Goal: Information Seeking & Learning: Find contact information

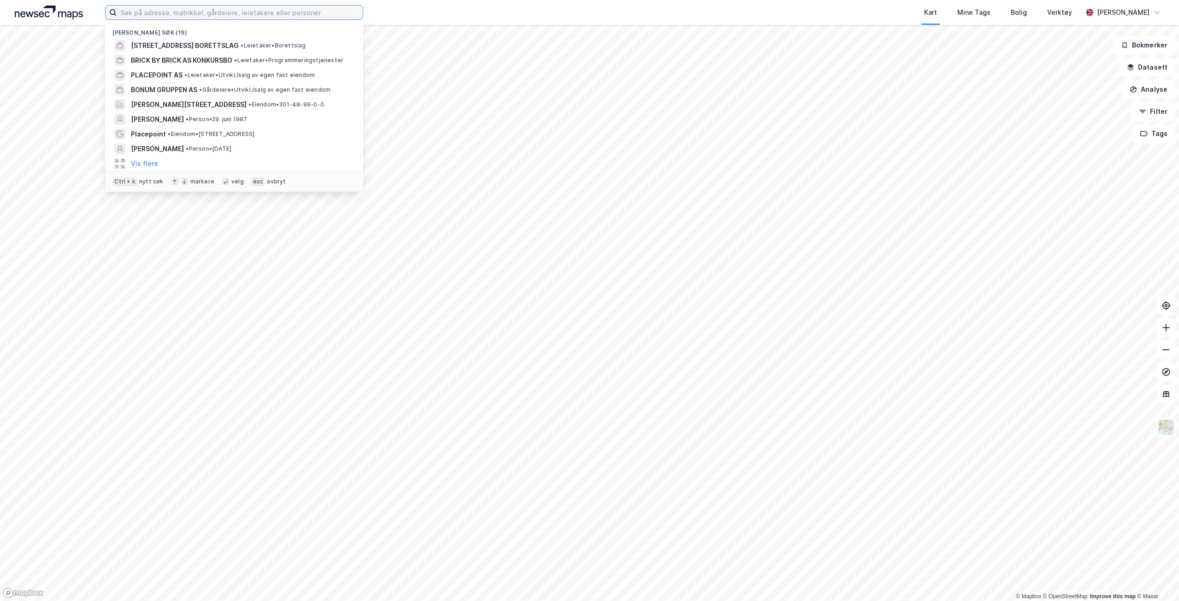
click at [184, 17] on input at bounding box center [240, 13] width 246 height 14
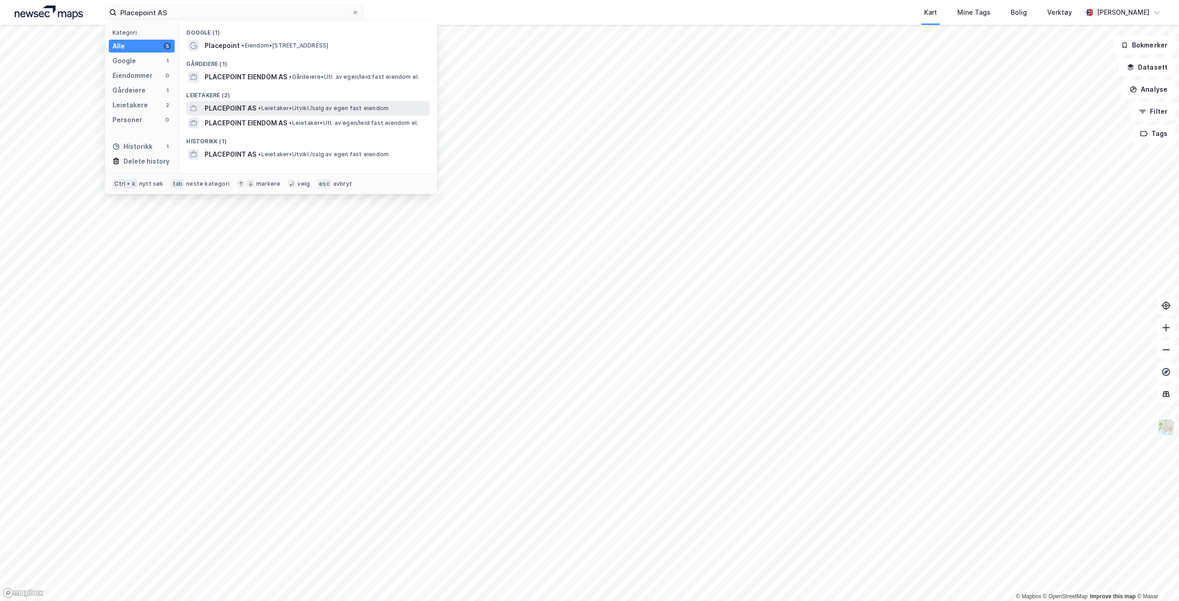
click at [246, 107] on span "PLACEPOINT AS" at bounding box center [231, 108] width 52 height 11
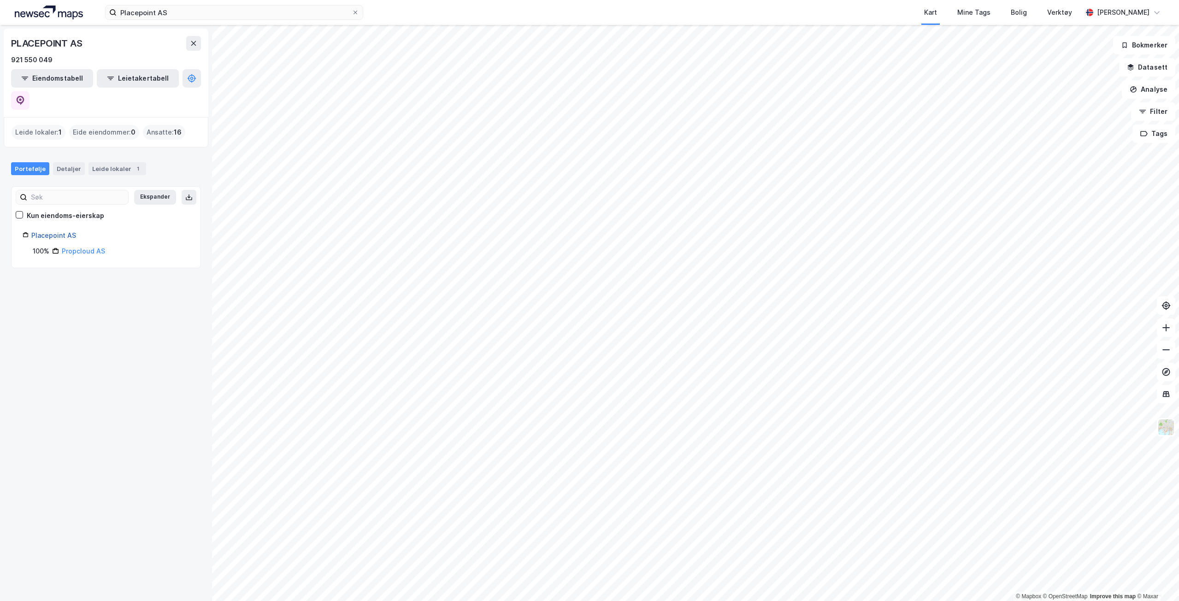
click at [39, 231] on link "Placepoint AS" at bounding box center [53, 235] width 45 height 8
click at [53, 231] on link "Placepoint AS" at bounding box center [53, 235] width 45 height 8
click at [86, 247] on link "Propcloud AS" at bounding box center [83, 251] width 43 height 8
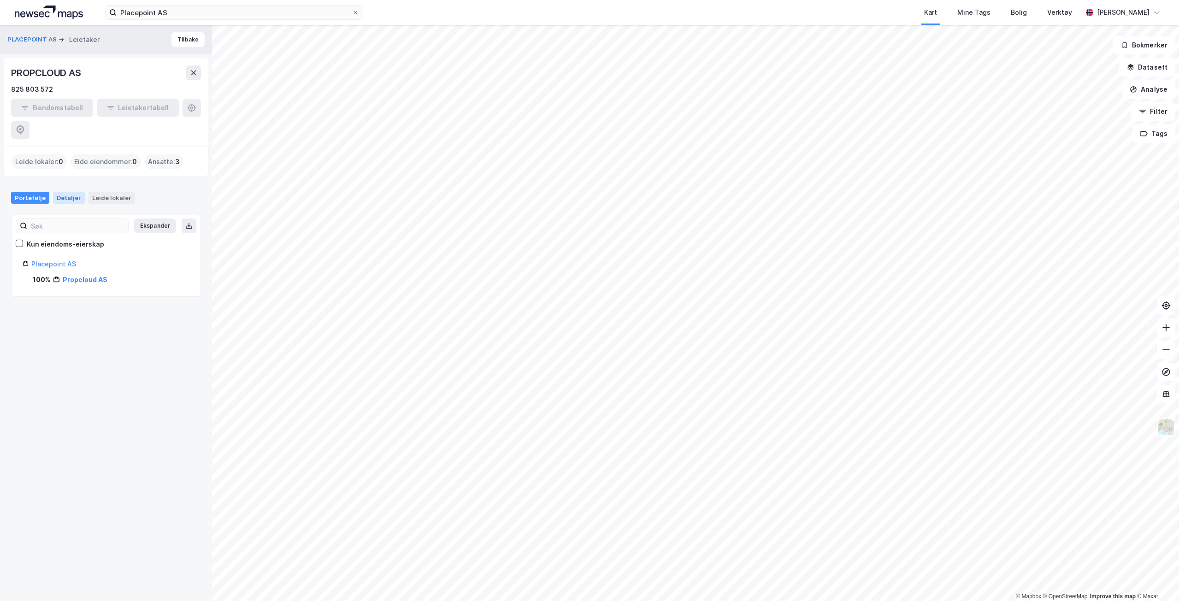
click at [65, 192] on div "Detaljer" at bounding box center [69, 198] width 32 height 12
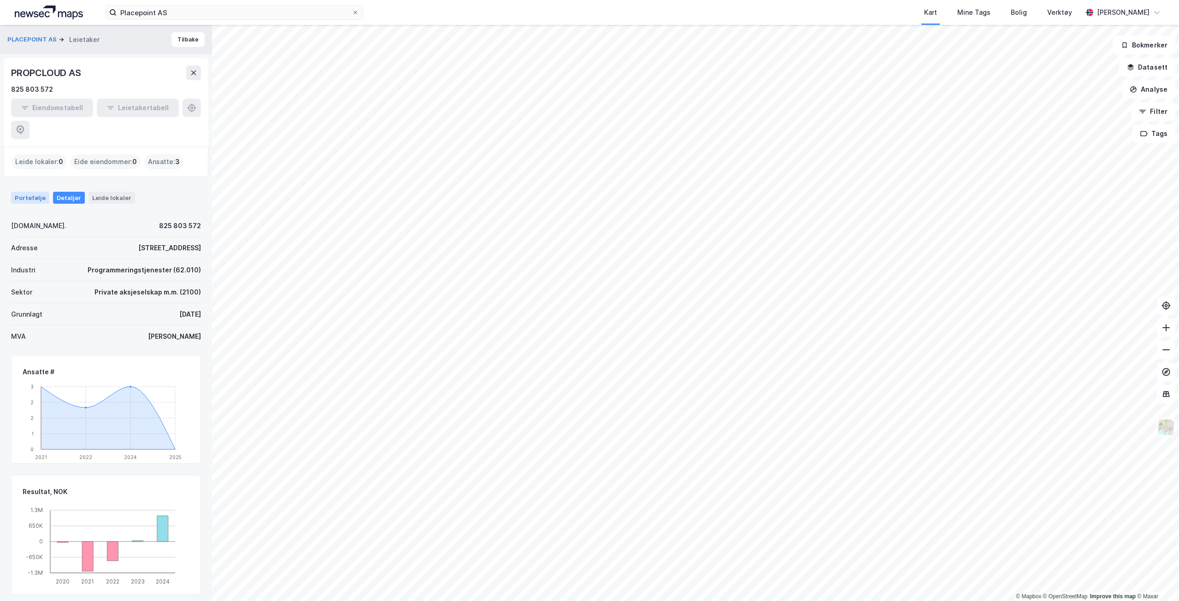
click at [30, 192] on div "Portefølje" at bounding box center [30, 198] width 38 height 12
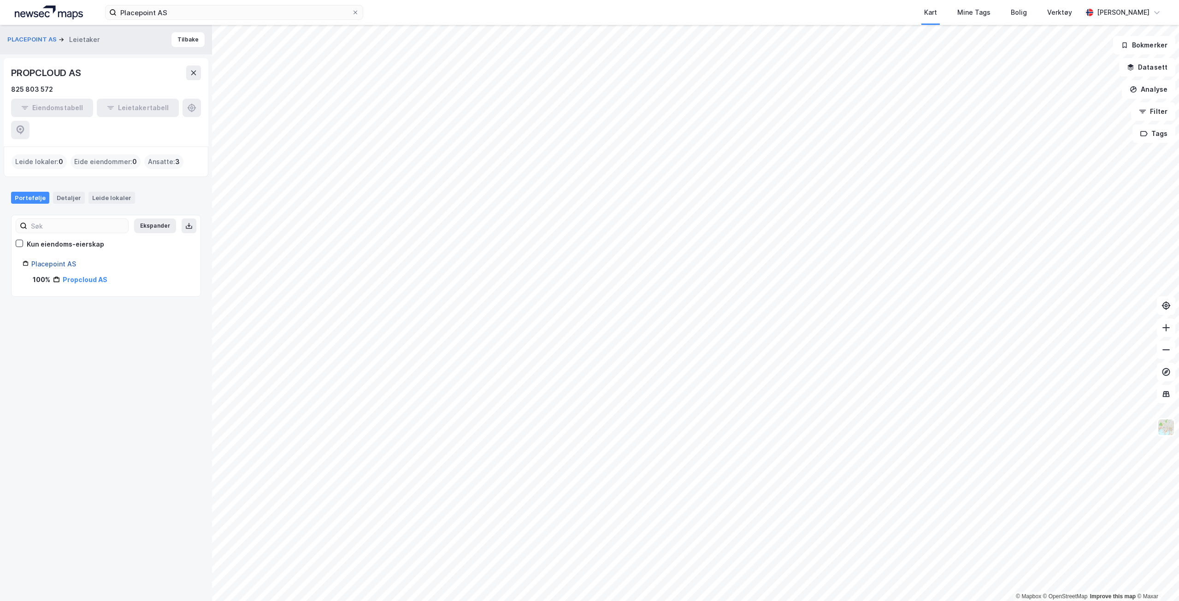
click at [47, 260] on link "Placepoint AS" at bounding box center [53, 264] width 45 height 8
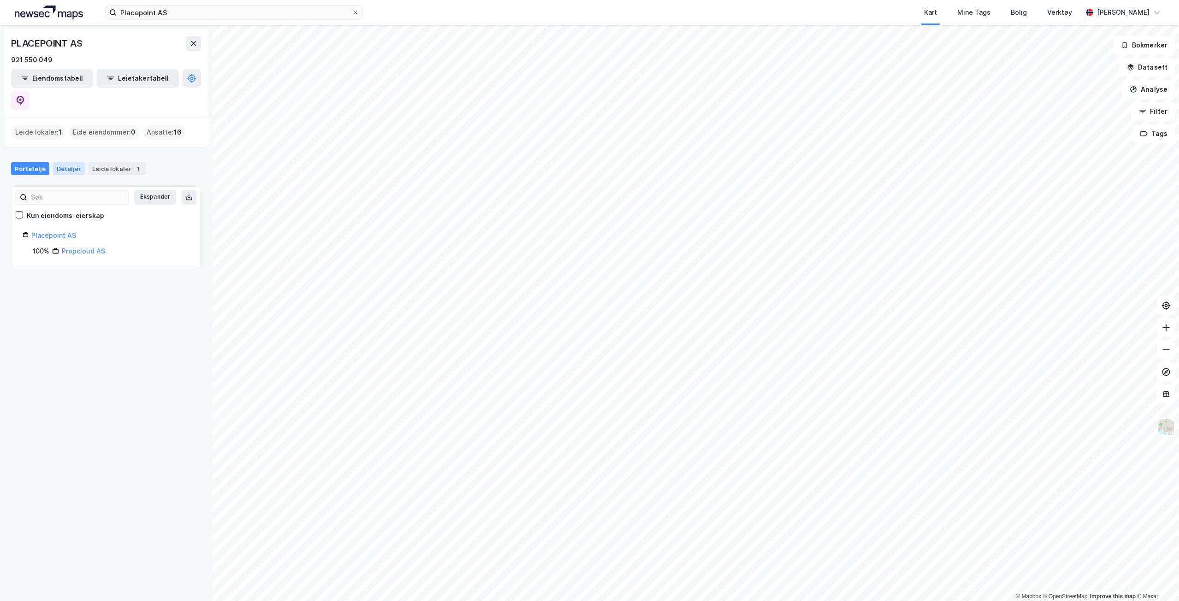
click at [59, 162] on div "Detaljer" at bounding box center [69, 168] width 32 height 13
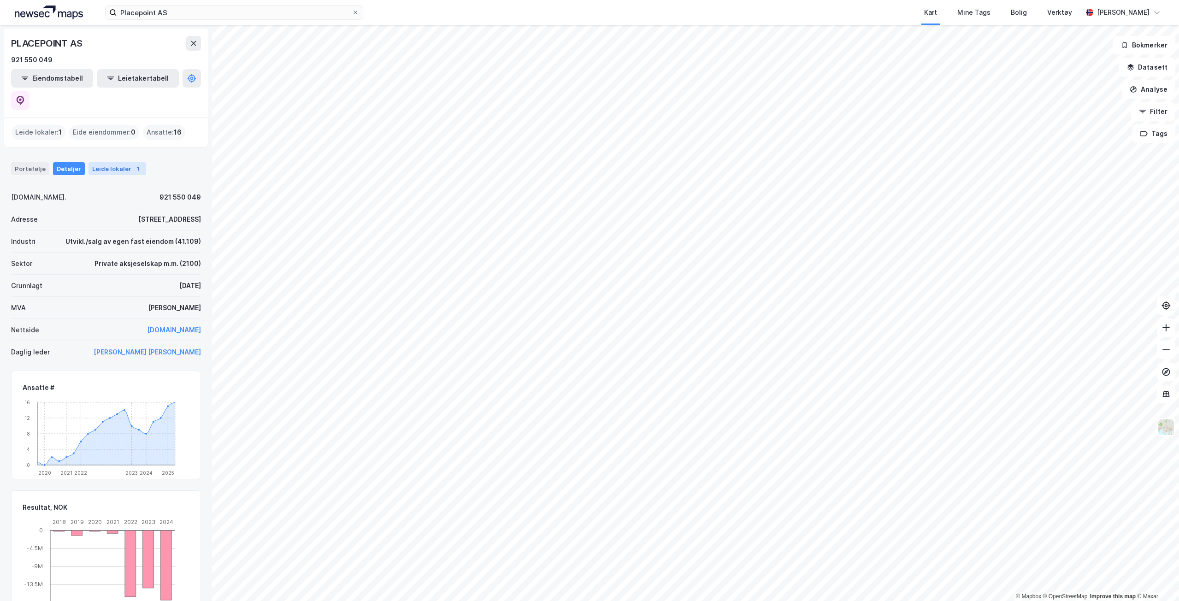
click at [105, 162] on div "Leide lokaler 1" at bounding box center [118, 168] width 58 height 13
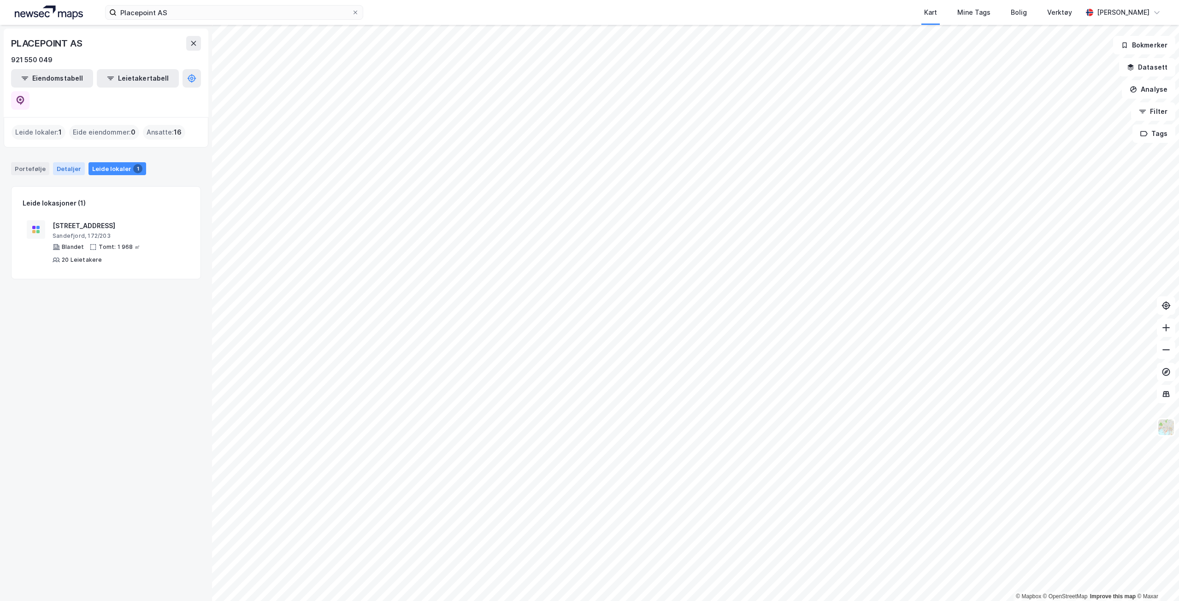
click at [71, 162] on div "Detaljer" at bounding box center [69, 168] width 32 height 13
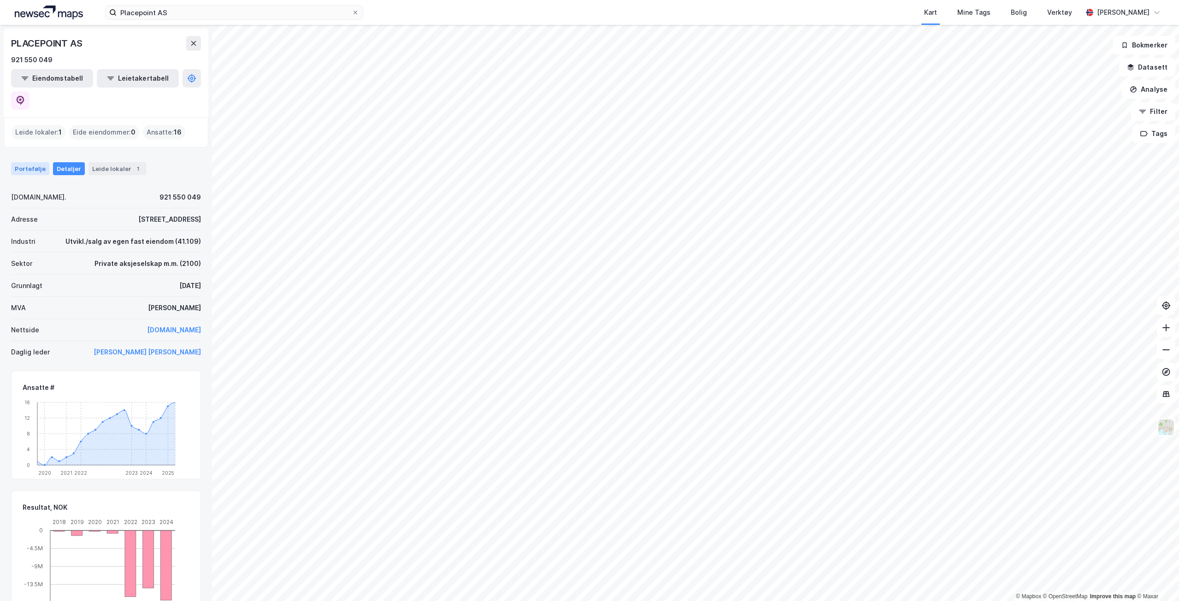
click at [29, 162] on div "Portefølje" at bounding box center [30, 168] width 38 height 13
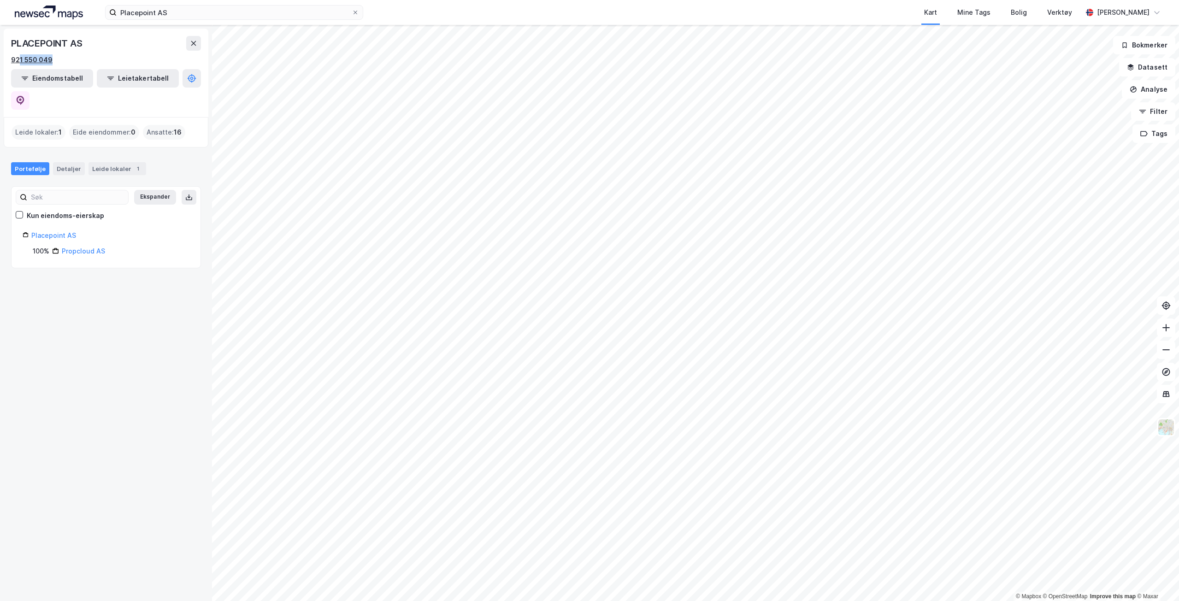
drag, startPoint x: 73, startPoint y: 62, endPoint x: 19, endPoint y: 62, distance: 53.9
click at [19, 62] on div "921 550 049" at bounding box center [106, 59] width 190 height 11
click at [40, 57] on div "921 550 049" at bounding box center [31, 59] width 41 height 11
drag, startPoint x: 77, startPoint y: 61, endPoint x: 138, endPoint y: 26, distance: 70.2
click at [77, 61] on div "921 550 049" at bounding box center [106, 59] width 190 height 11
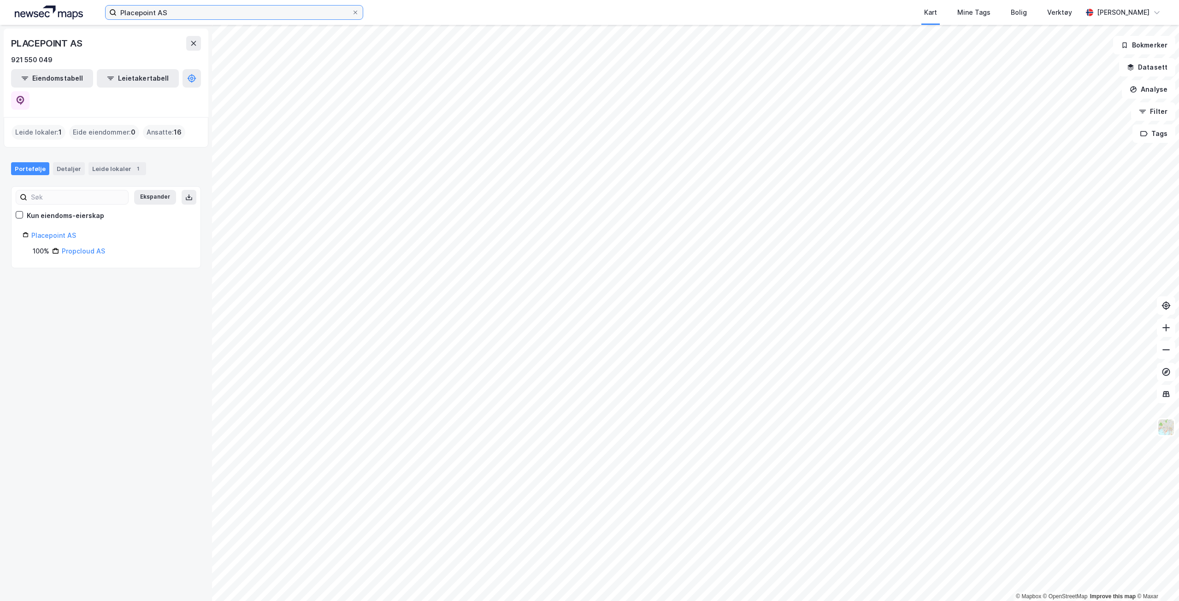
click at [149, 17] on input "Placepoint AS" at bounding box center [234, 13] width 235 height 14
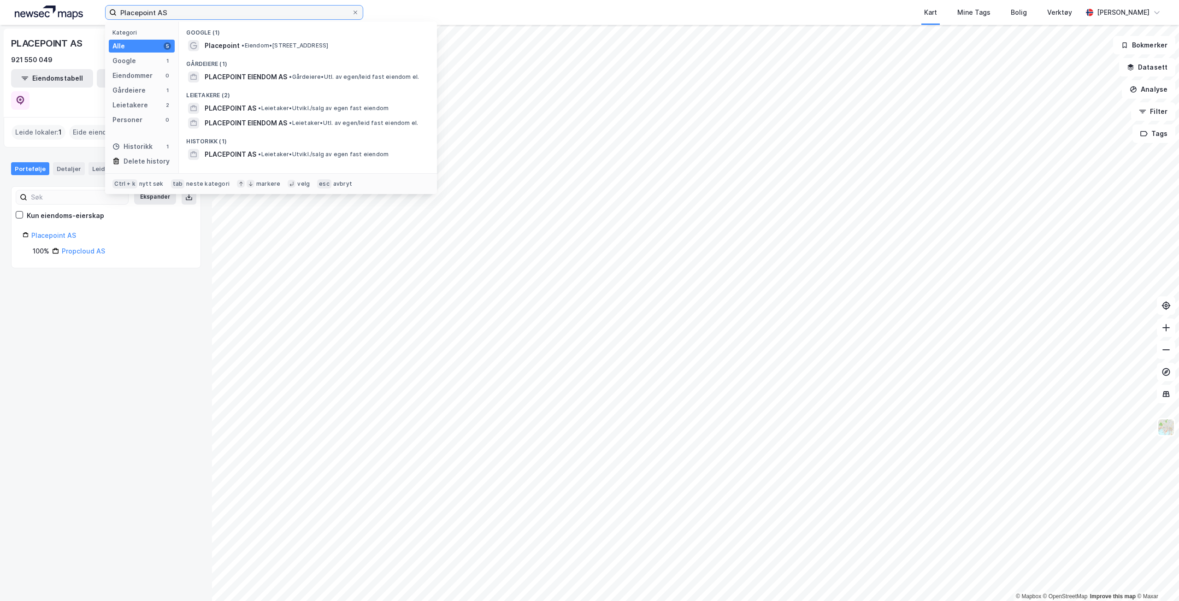
paste input "921 550 049"
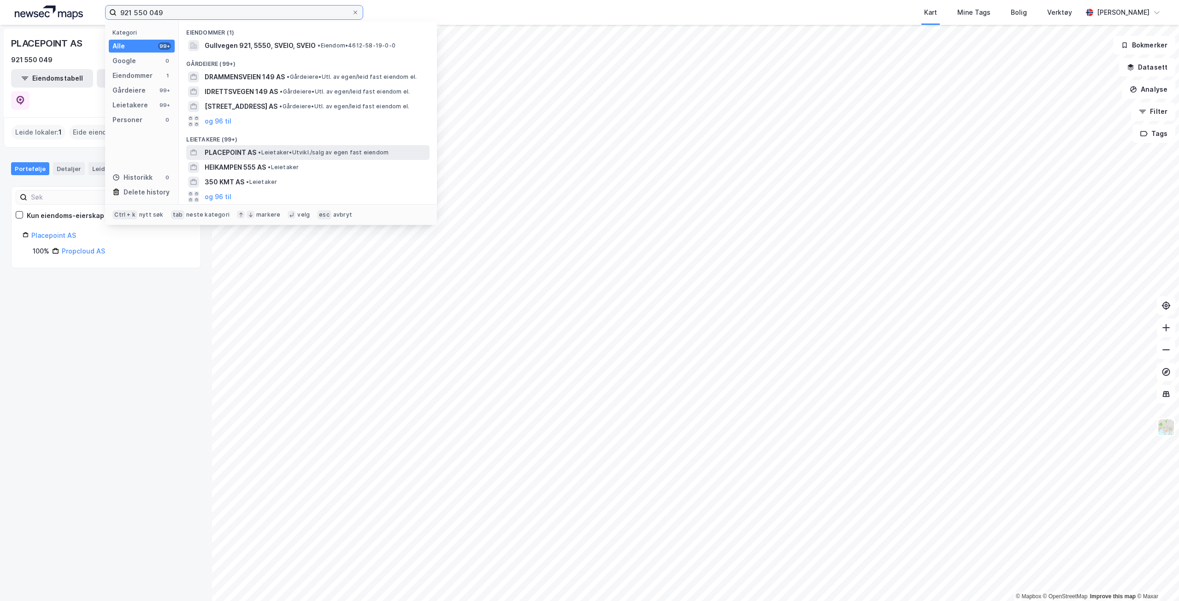
type input "921 550 049"
click at [286, 153] on span "• Leietaker • [GEOGRAPHIC_DATA]/salg av egen fast eiendom" at bounding box center [323, 152] width 130 height 7
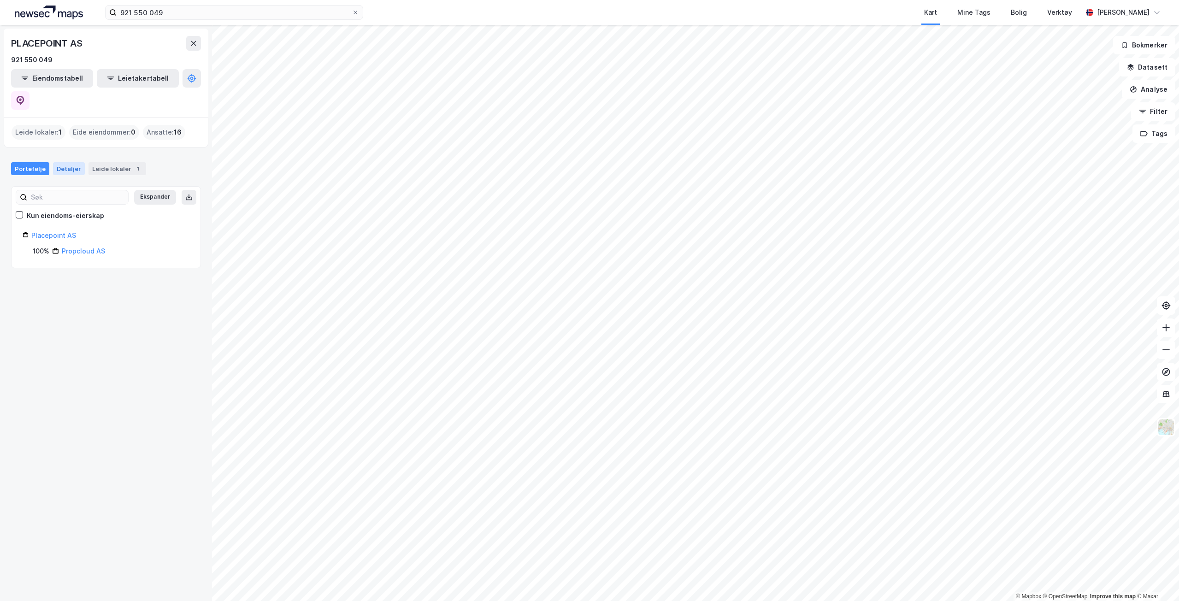
click at [57, 162] on div "Detaljer" at bounding box center [69, 168] width 32 height 13
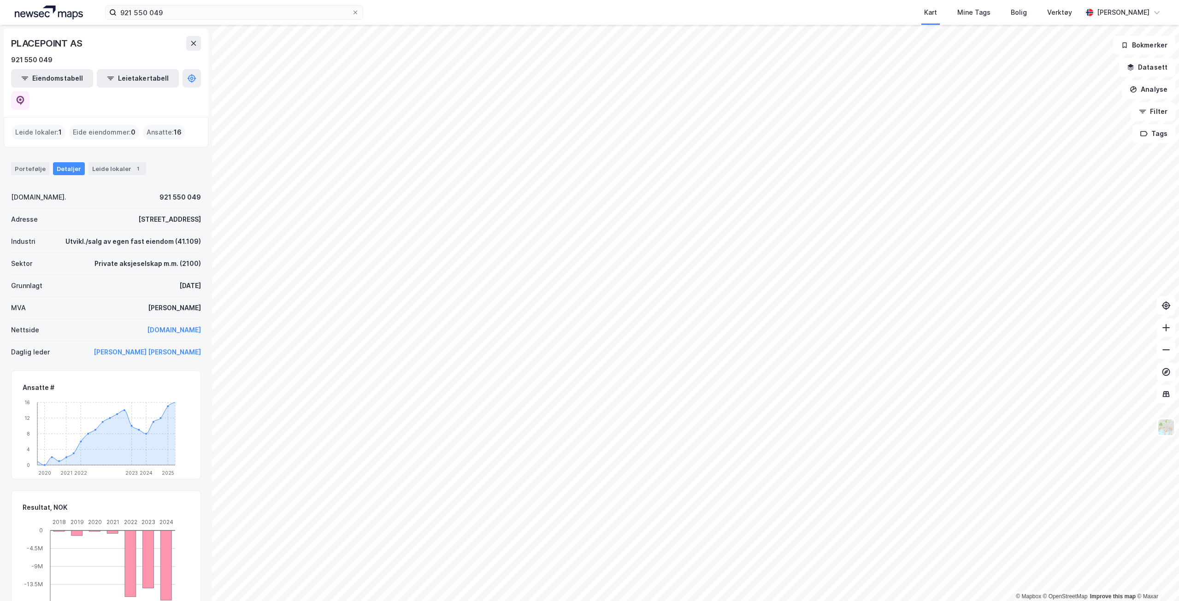
click at [159, 125] on div "Ansatte : 16" at bounding box center [164, 132] width 42 height 15
click at [172, 236] on div "Utvikl./salg av egen fast eiendom (41.109)" at bounding box center [133, 241] width 136 height 11
click at [0, 0] on button "[PERSON_NAME] [PERSON_NAME]" at bounding box center [0, 0] width 0 height 0
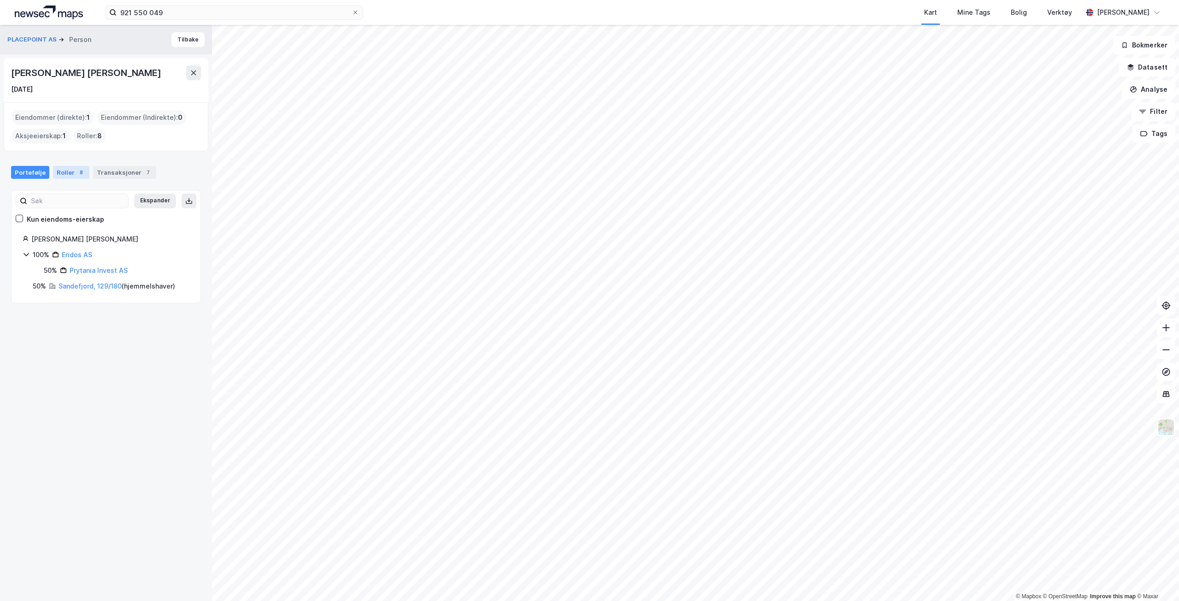
click at [61, 173] on div "Roller 8" at bounding box center [71, 172] width 36 height 13
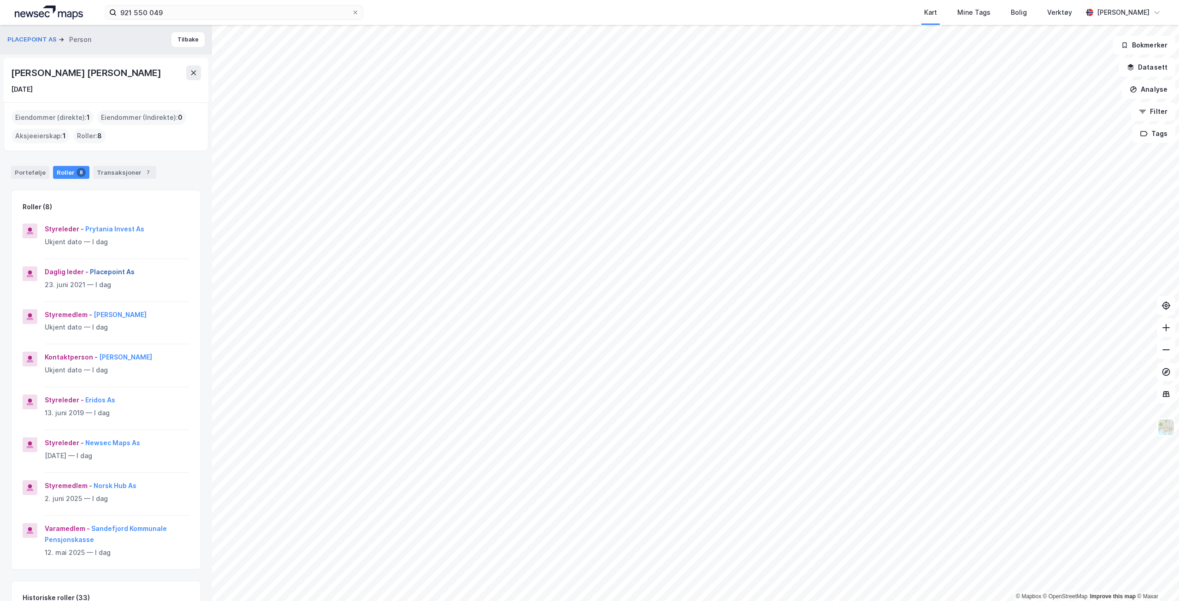
click at [0, 0] on button "Placepoint As" at bounding box center [0, 0] width 0 height 0
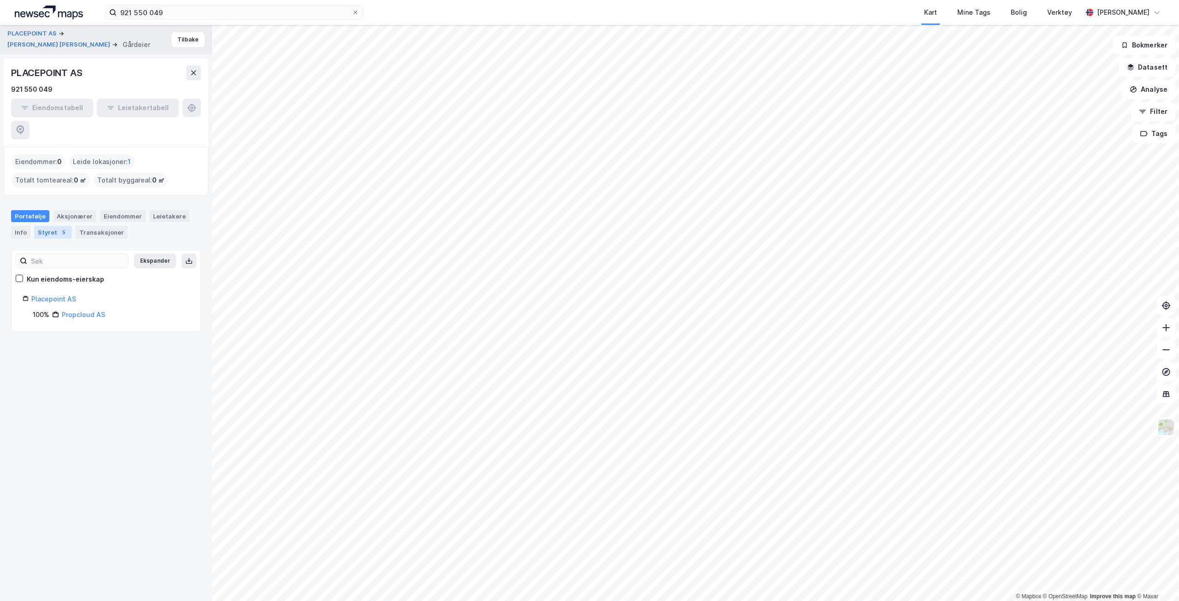
click at [54, 226] on div "Styret 5" at bounding box center [53, 232] width 38 height 13
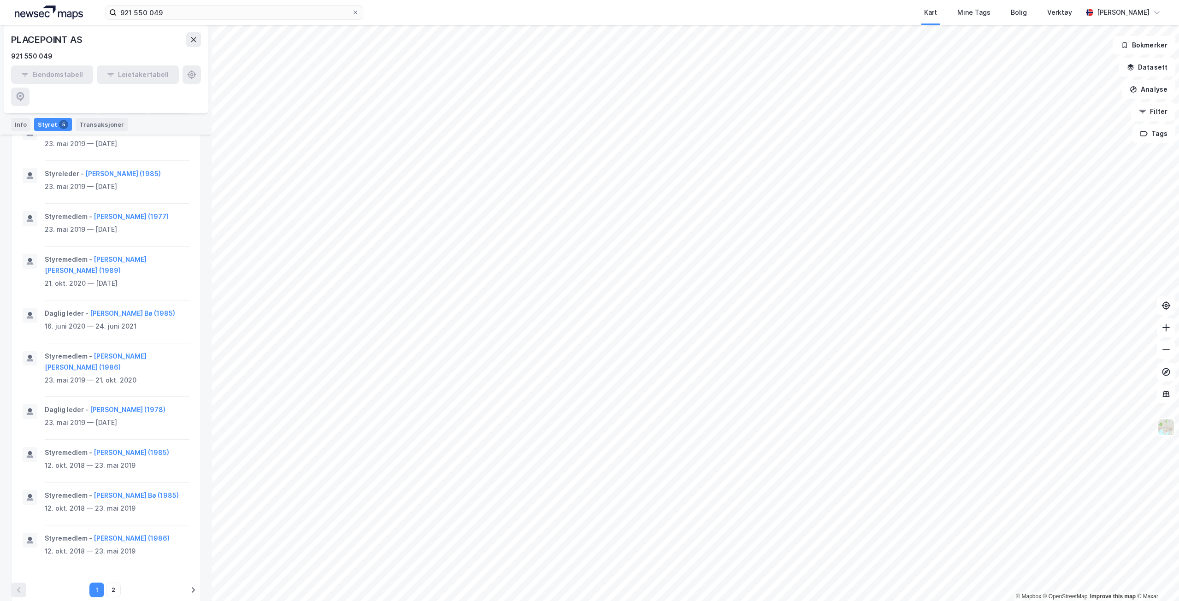
scroll to position [425, 0]
click at [189, 582] on icon "pagination navigation" at bounding box center [192, 585] width 7 height 7
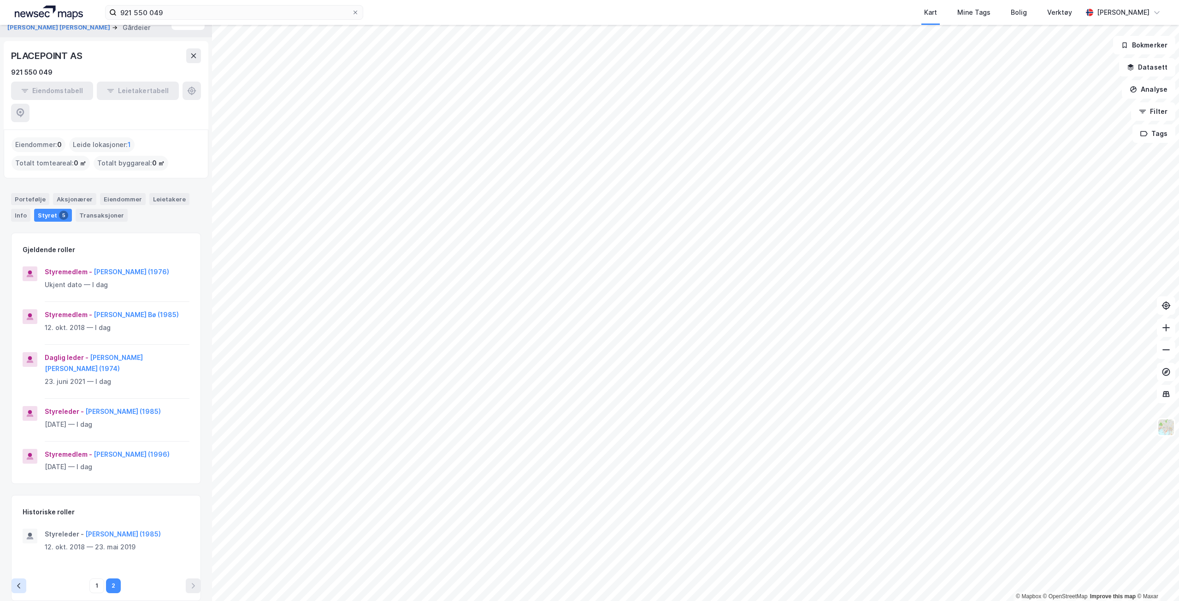
click at [19, 583] on icon "pagination navigation" at bounding box center [18, 586] width 3 height 6
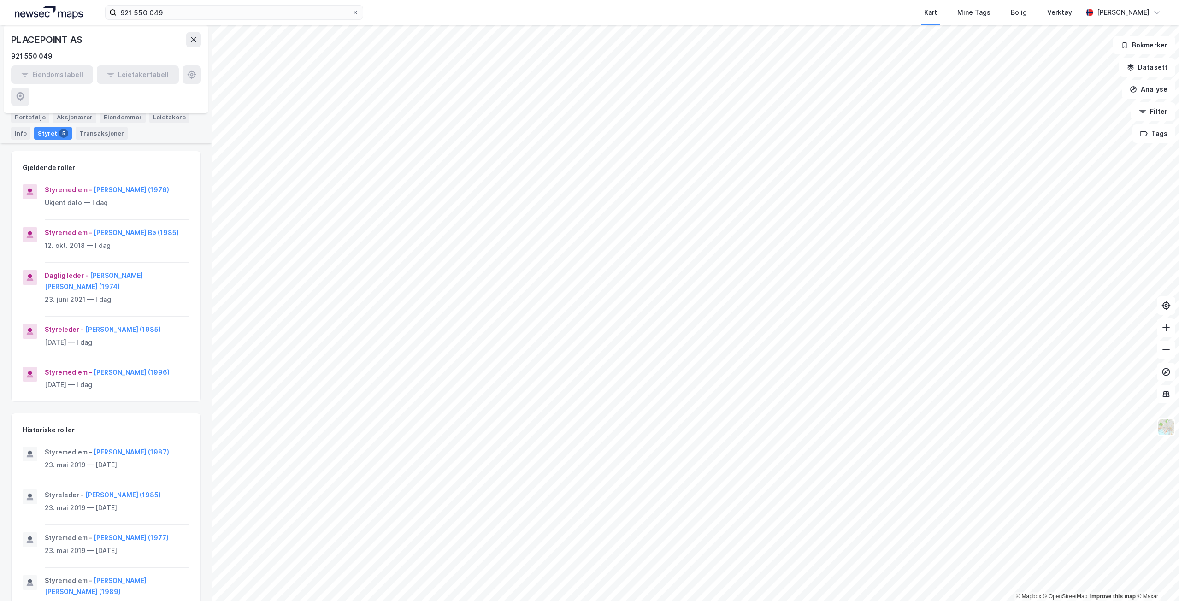
scroll to position [0, 0]
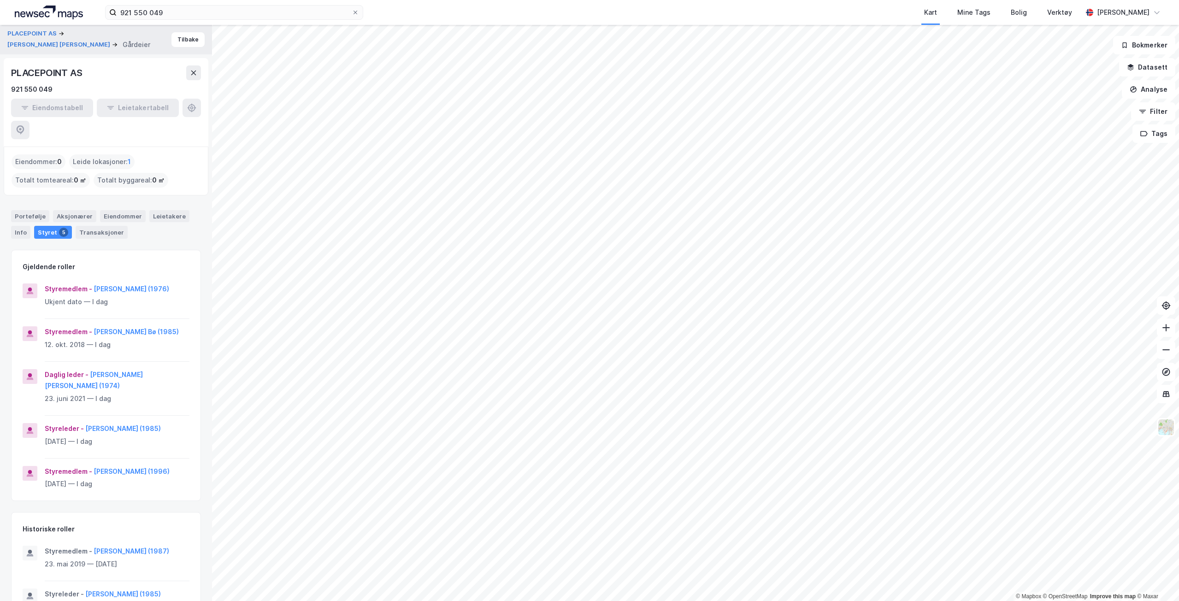
click at [136, 250] on div "Gjeldende roller" at bounding box center [106, 261] width 189 height 22
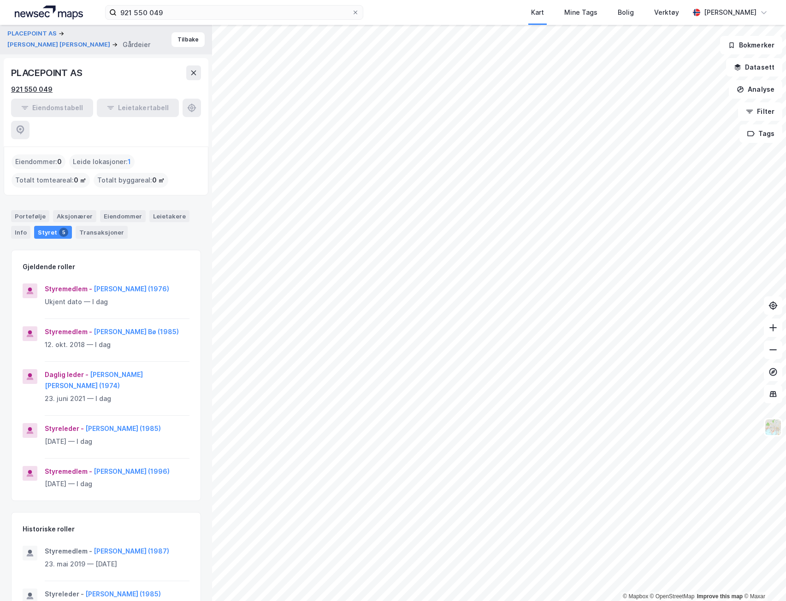
click at [35, 92] on div "921 550 049" at bounding box center [31, 89] width 41 height 11
click at [70, 94] on div "921 550 049" at bounding box center [106, 89] width 190 height 11
drag, startPoint x: 19, startPoint y: 264, endPoint x: 108, endPoint y: 278, distance: 90.1
click at [108, 284] on div "Styremedlem - [PERSON_NAME] (1976) Ukjent dato — I dag" at bounding box center [106, 301] width 189 height 35
click at [99, 286] on div "Styremedlem - [PERSON_NAME] (1976) Ukjent dato — I dag" at bounding box center [117, 301] width 145 height 35
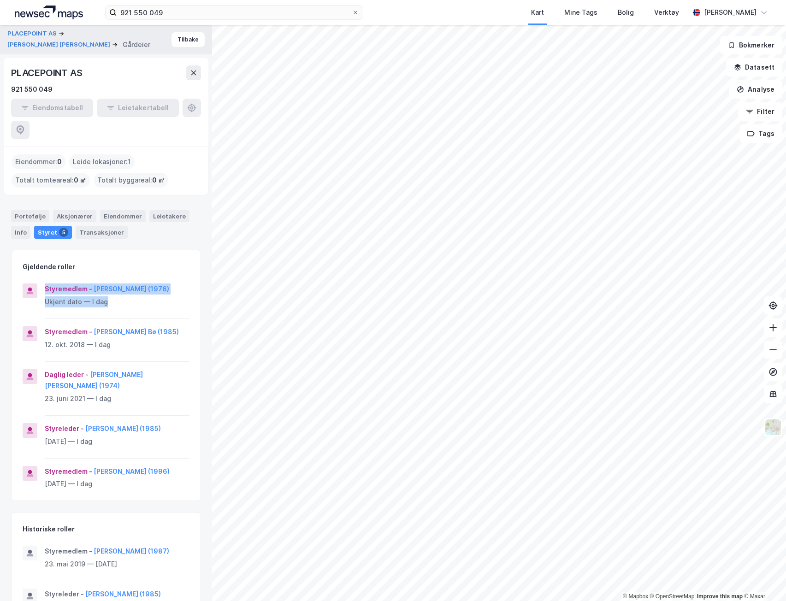
click at [117, 287] on div "Styremedlem - [PERSON_NAME] (1976) Ukjent dato — I dag" at bounding box center [117, 301] width 145 height 35
drag, startPoint x: 144, startPoint y: 468, endPoint x: 15, endPoint y: 252, distance: 252.0
click at [15, 252] on div "Gjeldende roller Styremedlem - [PERSON_NAME] (1976) Ukjent dato — I dag Styreme…" at bounding box center [106, 375] width 189 height 250
click at [53, 255] on div "Gjeldende roller Styremedlem - [PERSON_NAME] (1976) Ukjent dato — I dag Styreme…" at bounding box center [106, 375] width 189 height 250
click at [113, 250] on div "Gjeldende roller" at bounding box center [106, 261] width 189 height 22
